Goal: Navigation & Orientation: Find specific page/section

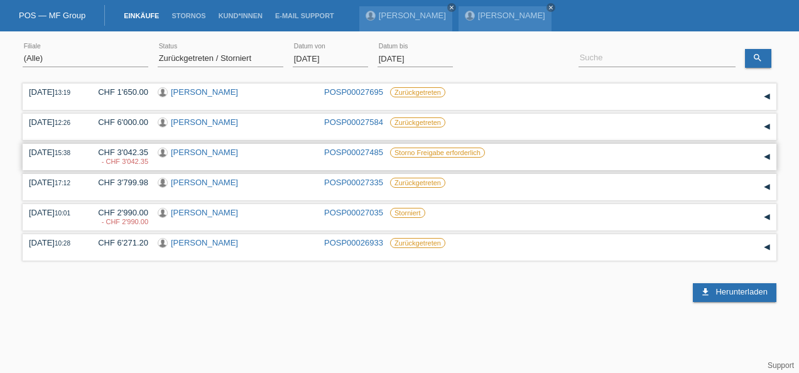
click at [771, 155] on div "▾" at bounding box center [767, 157] width 19 height 19
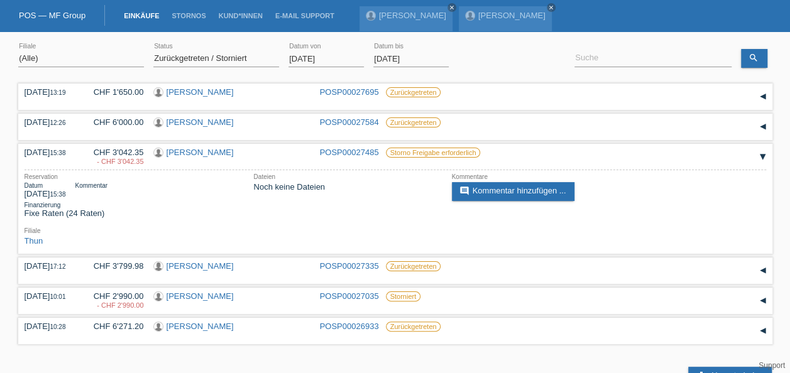
click at [130, 15] on link "Einkäufe" at bounding box center [142, 16] width 48 height 8
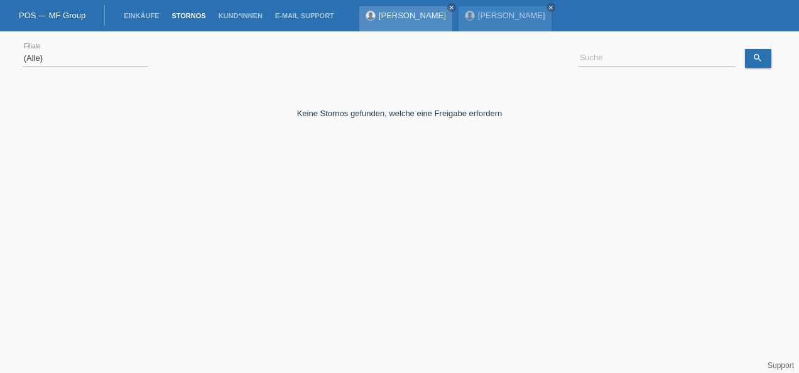
click at [392, 17] on link "[PERSON_NAME]" at bounding box center [412, 15] width 67 height 9
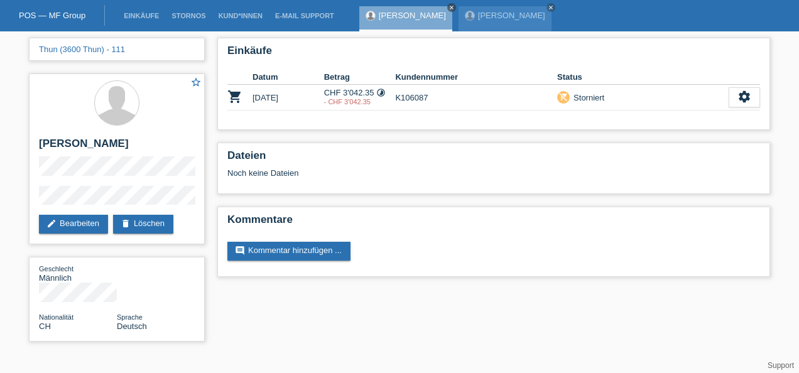
click at [449, 5] on icon "close" at bounding box center [452, 7] width 6 height 6
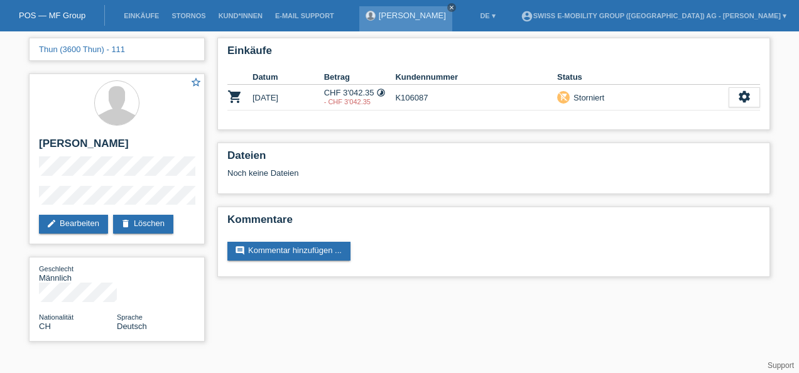
click at [449, 7] on icon "close" at bounding box center [452, 7] width 6 height 6
